Goal: Transaction & Acquisition: Purchase product/service

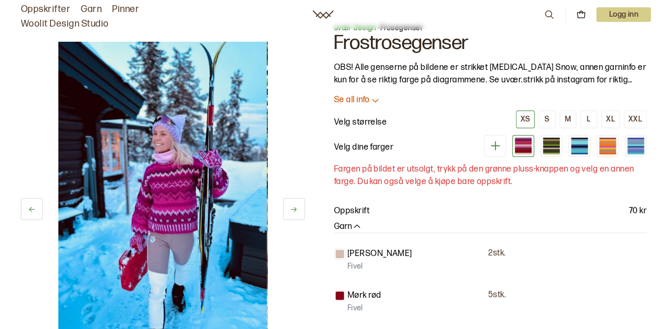
scroll to position [21, 0]
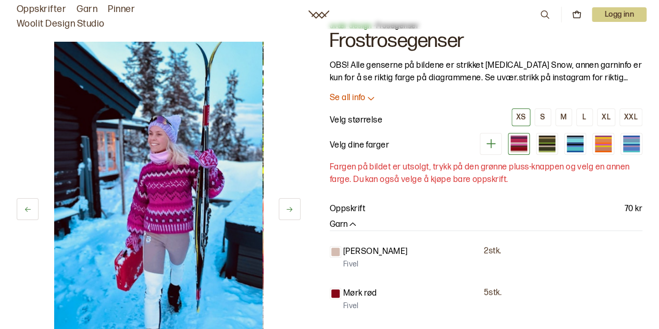
click at [573, 141] on div at bounding box center [575, 141] width 17 height 4
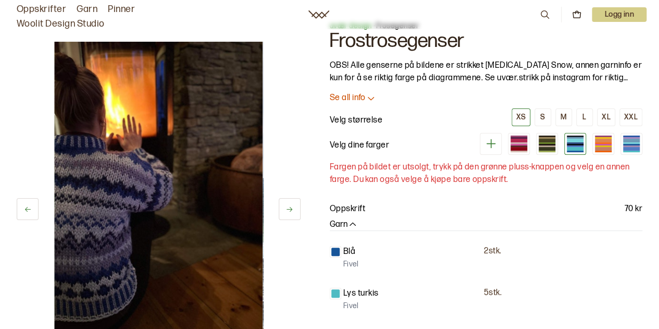
click at [633, 145] on div at bounding box center [631, 146] width 17 height 2
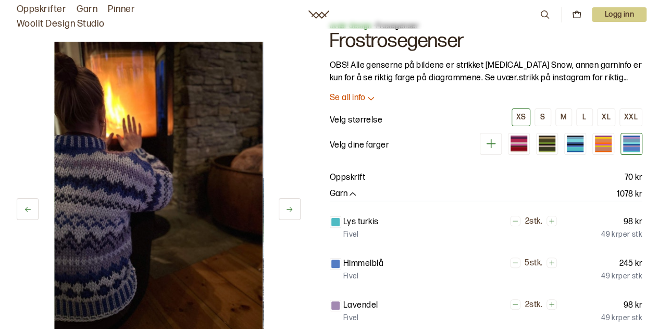
click at [632, 145] on div at bounding box center [631, 146] width 17 height 2
click at [581, 144] on div at bounding box center [575, 145] width 17 height 2
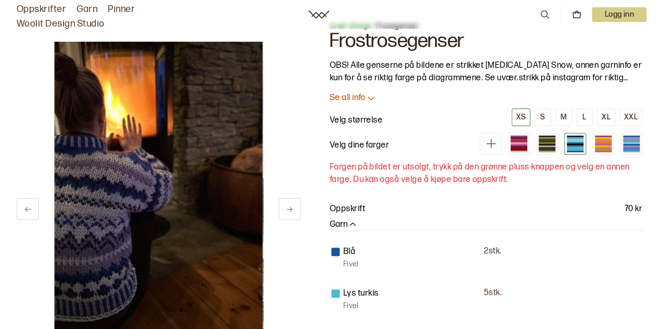
click at [495, 148] on icon at bounding box center [491, 143] width 13 height 13
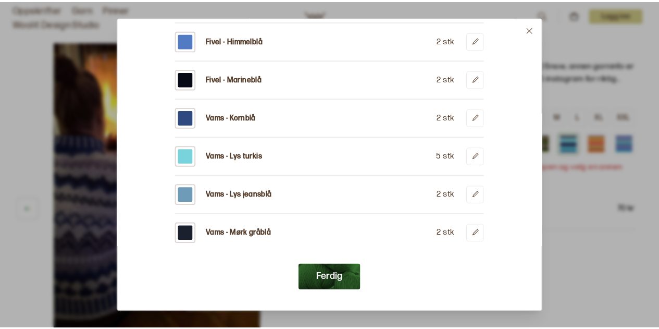
scroll to position [173, 0]
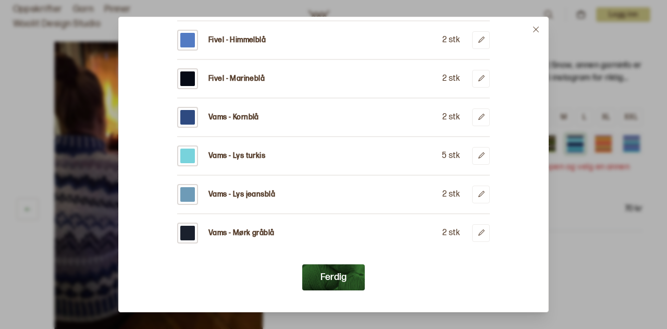
click at [537, 23] on button at bounding box center [536, 29] width 24 height 24
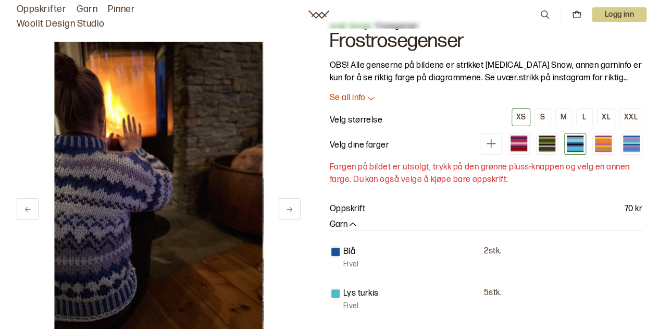
click at [634, 147] on div at bounding box center [631, 149] width 17 height 4
